Goal: Navigation & Orientation: Find specific page/section

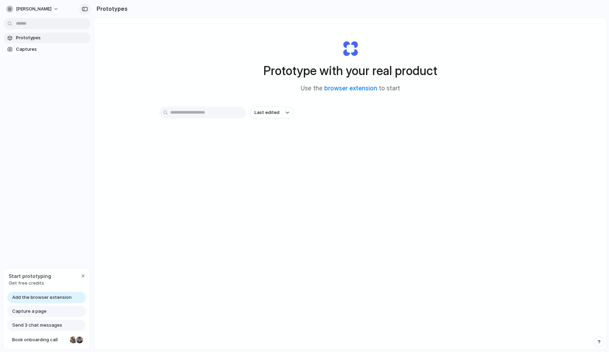
click at [82, 9] on button "button" at bounding box center [84, 8] width 11 height 11
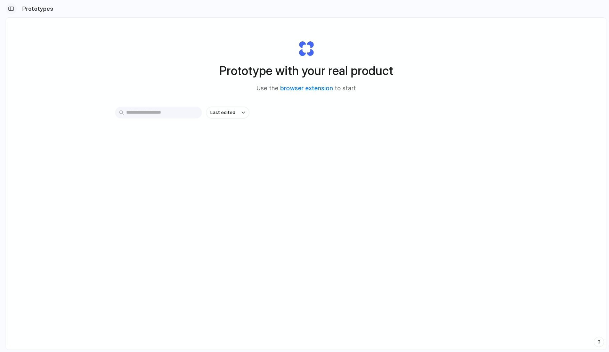
click at [12, 6] on button "button" at bounding box center [11, 8] width 11 height 11
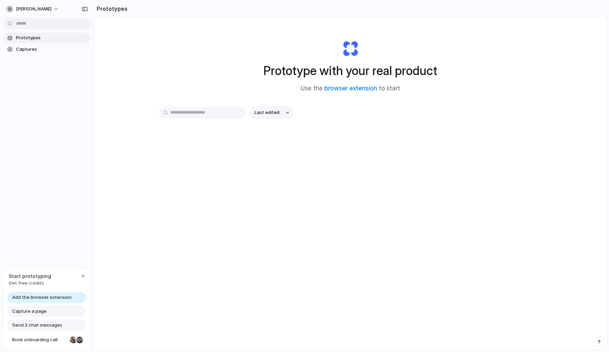
click at [287, 112] on div "button" at bounding box center [287, 112] width 3 height 3
click at [49, 45] on link "Captures" at bounding box center [46, 49] width 87 height 10
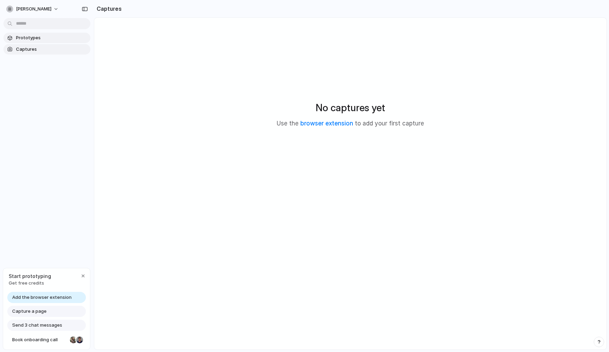
click at [49, 40] on span "Prototypes" at bounding box center [52, 37] width 72 height 7
